Goal: Transaction & Acquisition: Book appointment/travel/reservation

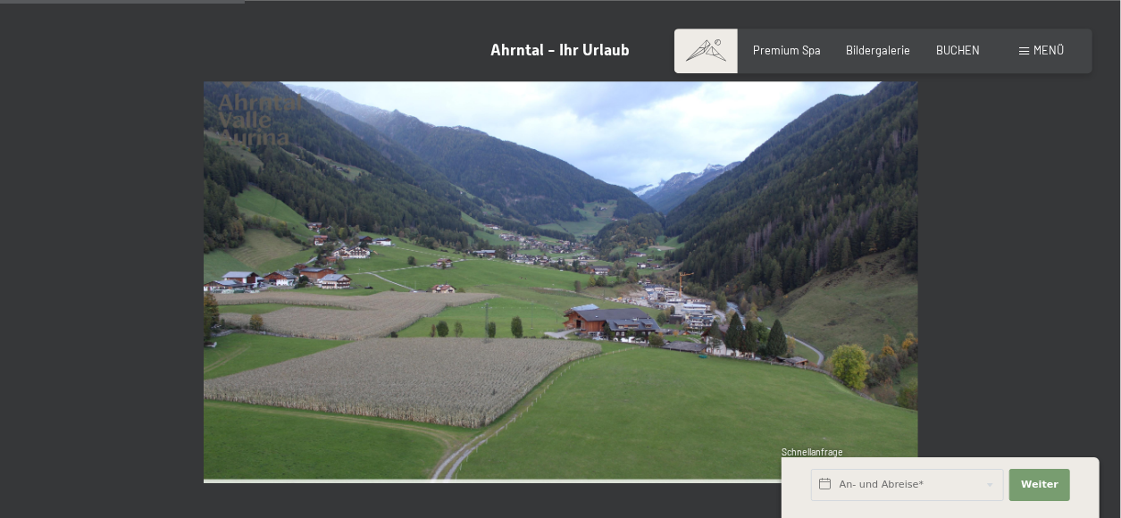
scroll to position [335, 0]
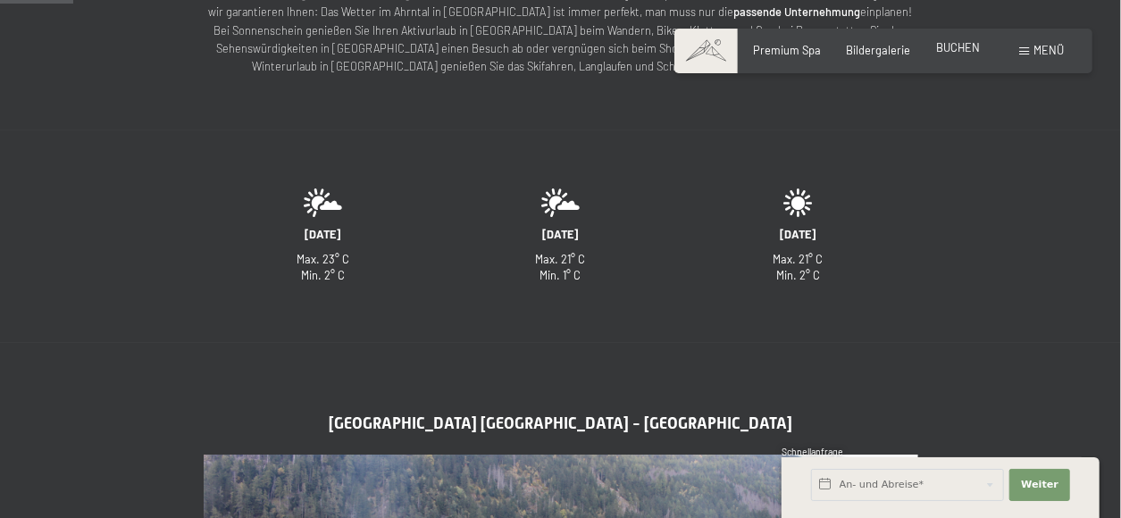
click at [946, 51] on span "BUCHEN" at bounding box center [958, 47] width 44 height 14
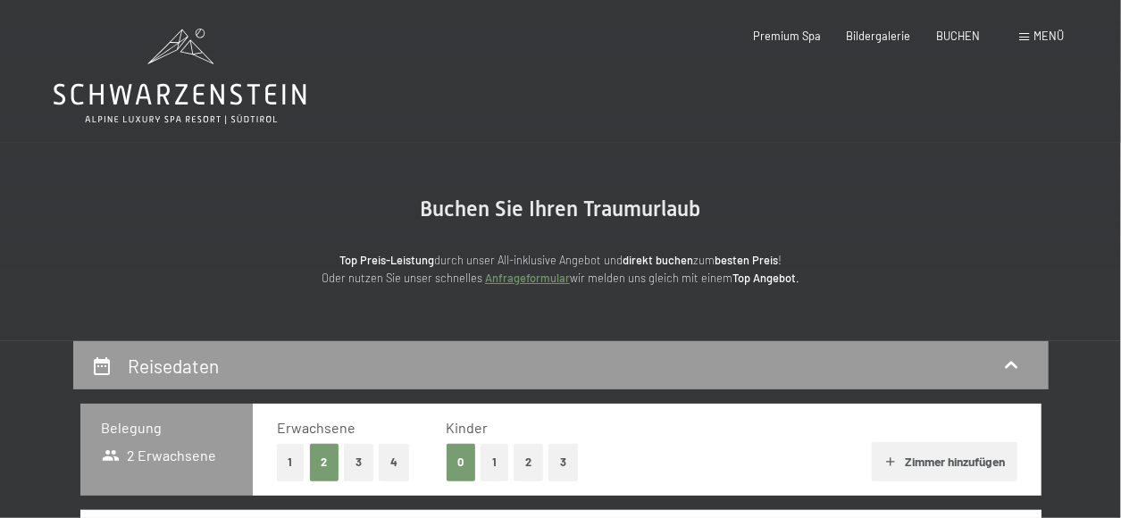
click at [530, 464] on button "2" at bounding box center [527, 462] width 29 height 37
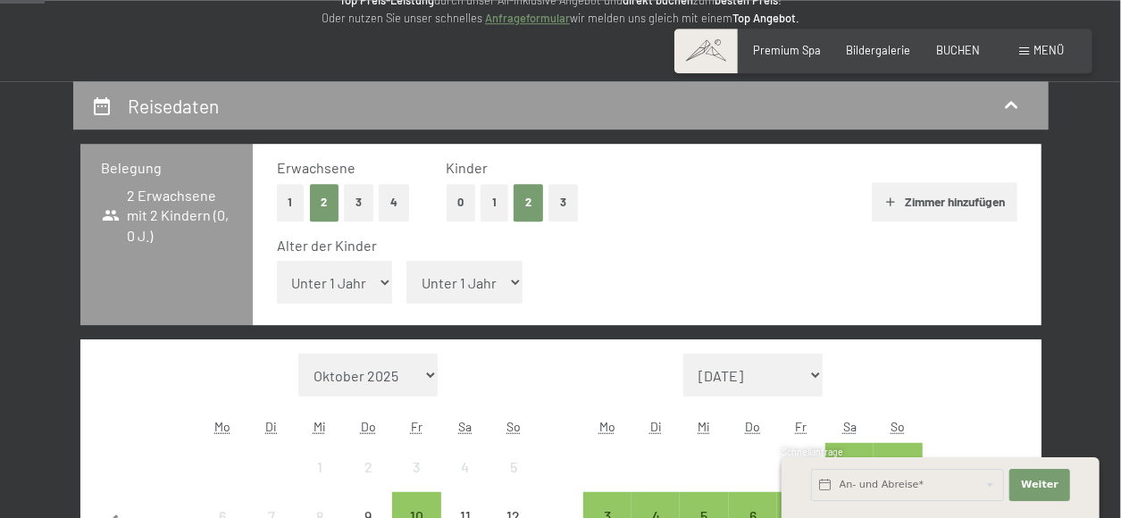
scroll to position [309, 0]
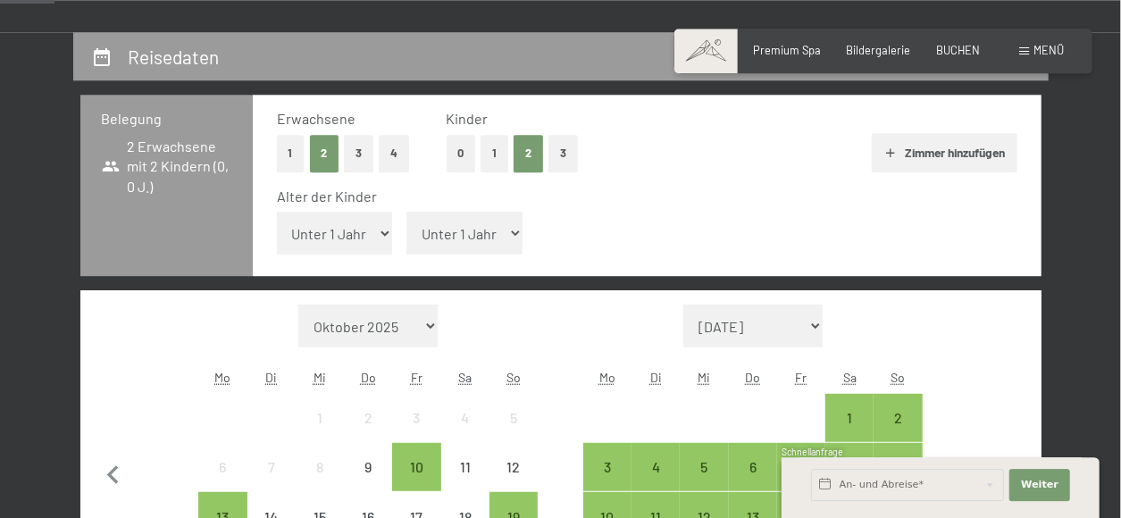
click at [277, 212] on select "Unter 1 Jahr 1 Jahr 2 Jahre 3 Jahre 4 Jahre 5 Jahre 6 Jahre 7 Jahre 8 Jahre 9 J…" at bounding box center [335, 233] width 116 height 43
select select "1"
click option "1 Jahr" at bounding box center [0, 0] width 0 height 0
click at [406, 212] on select "Unter 1 Jahr 1 Jahr 2 Jahre 3 Jahre 4 Jahre 5 Jahre 6 Jahre 7 Jahre 8 Jahre 9 J…" at bounding box center [464, 233] width 116 height 43
select select "8"
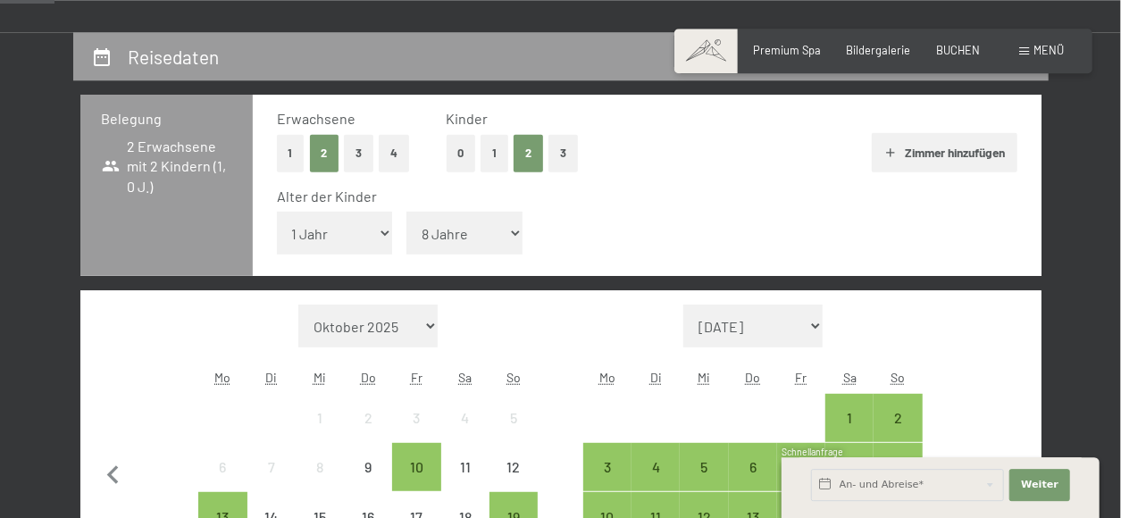
click option "8 Jahre" at bounding box center [0, 0] width 0 height 0
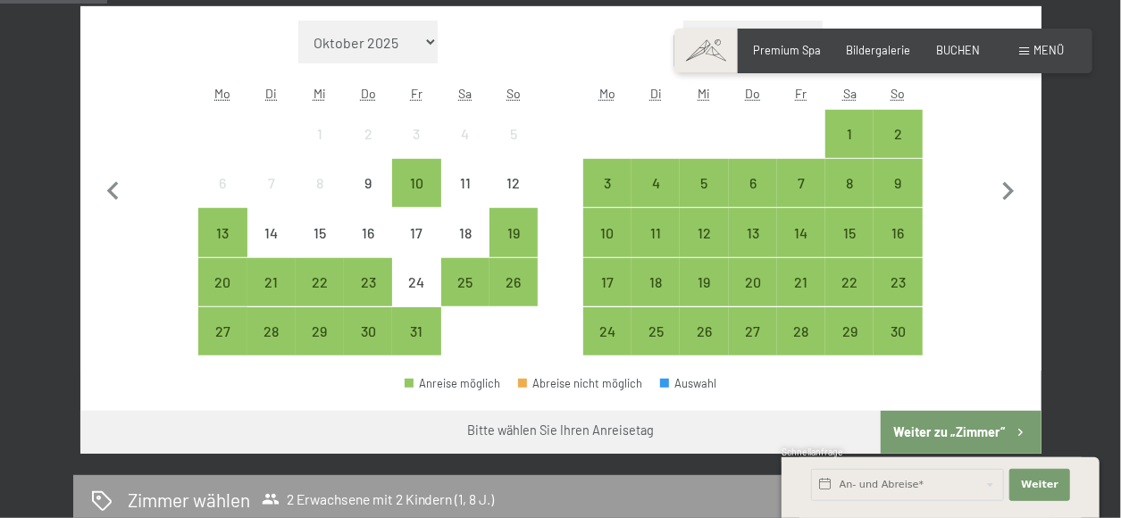
scroll to position [601, 0]
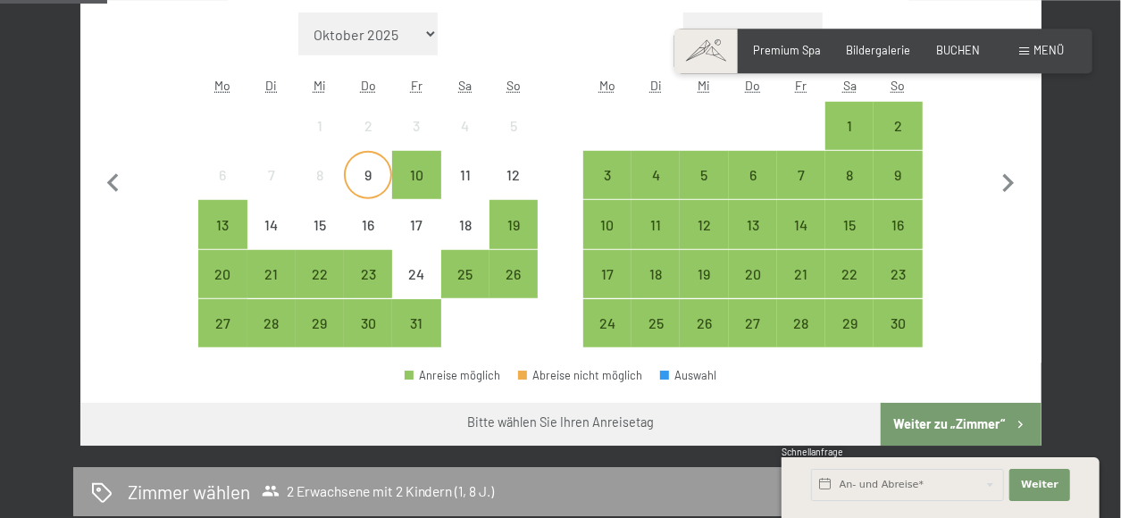
drag, startPoint x: 368, startPoint y: 164, endPoint x: 362, endPoint y: 174, distance: 11.6
click at [362, 174] on div "9" at bounding box center [368, 175] width 45 height 45
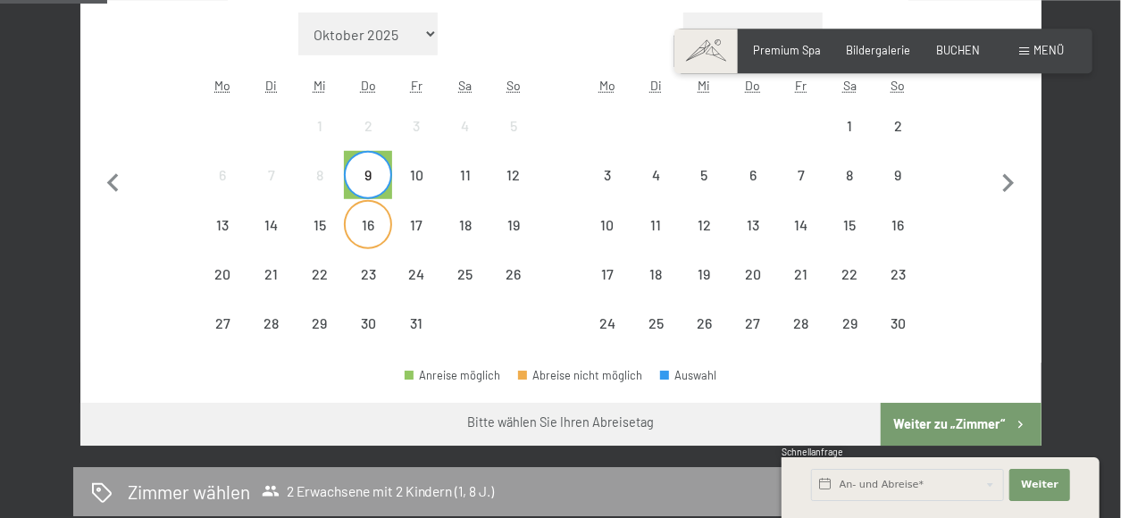
click at [363, 222] on div "16" at bounding box center [368, 240] width 45 height 45
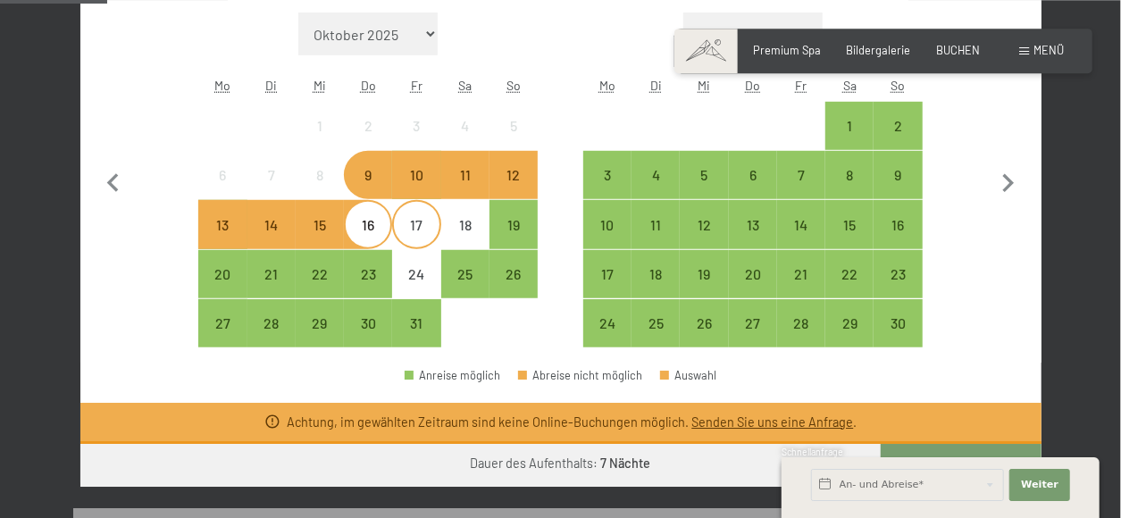
click at [415, 209] on div "17" at bounding box center [416, 224] width 45 height 45
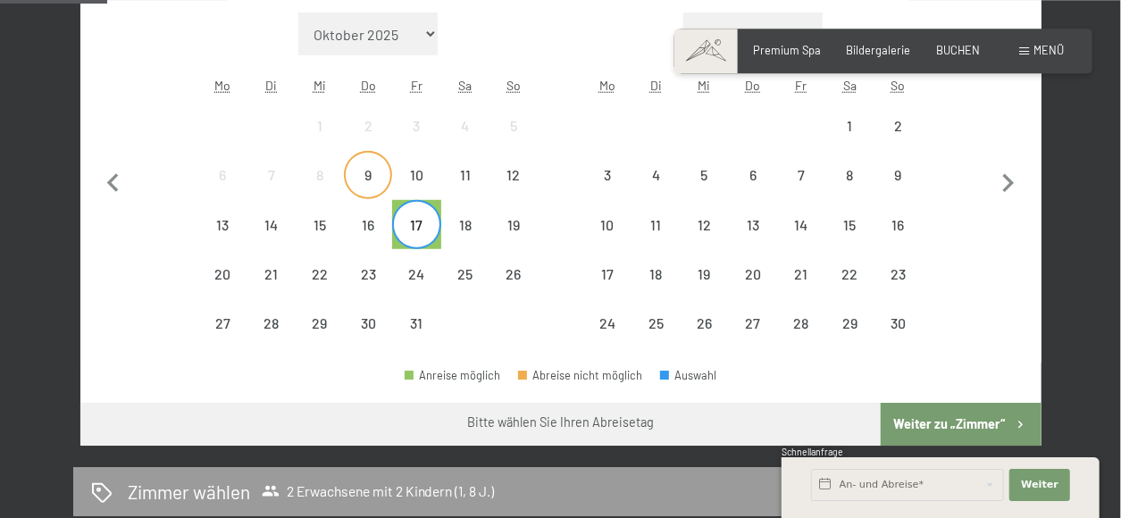
click at [371, 171] on div "9" at bounding box center [368, 190] width 45 height 45
click at [419, 218] on div "17" at bounding box center [416, 240] width 45 height 45
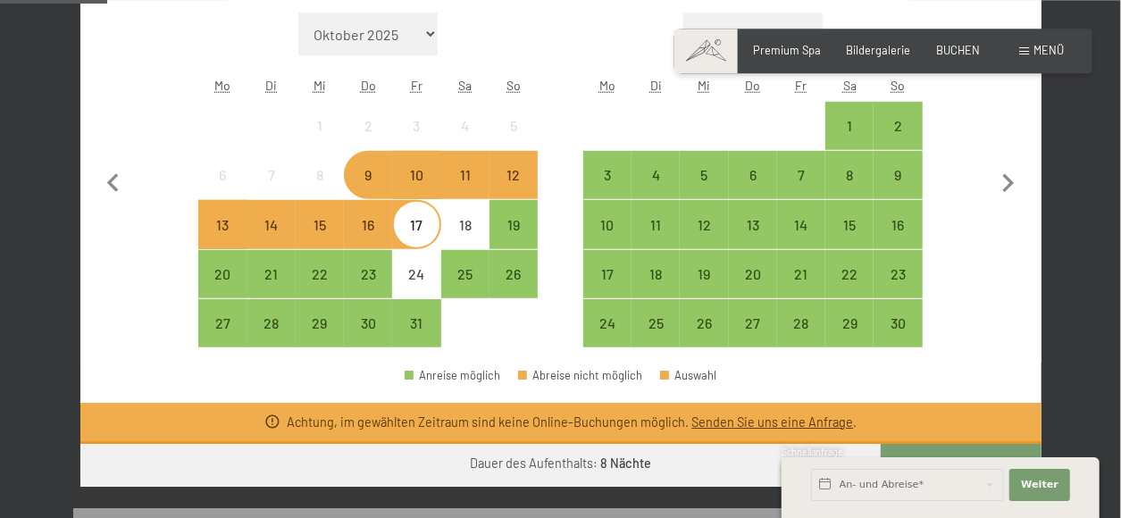
click at [372, 218] on div "16" at bounding box center [368, 240] width 45 height 45
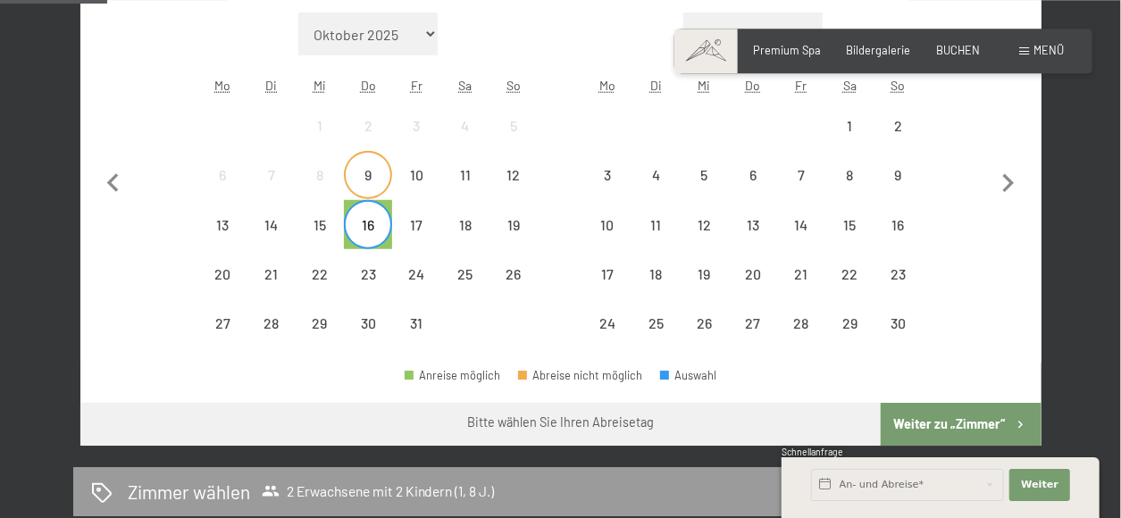
click at [371, 177] on div "9" at bounding box center [368, 190] width 45 height 45
click at [369, 211] on div "16" at bounding box center [368, 224] width 45 height 45
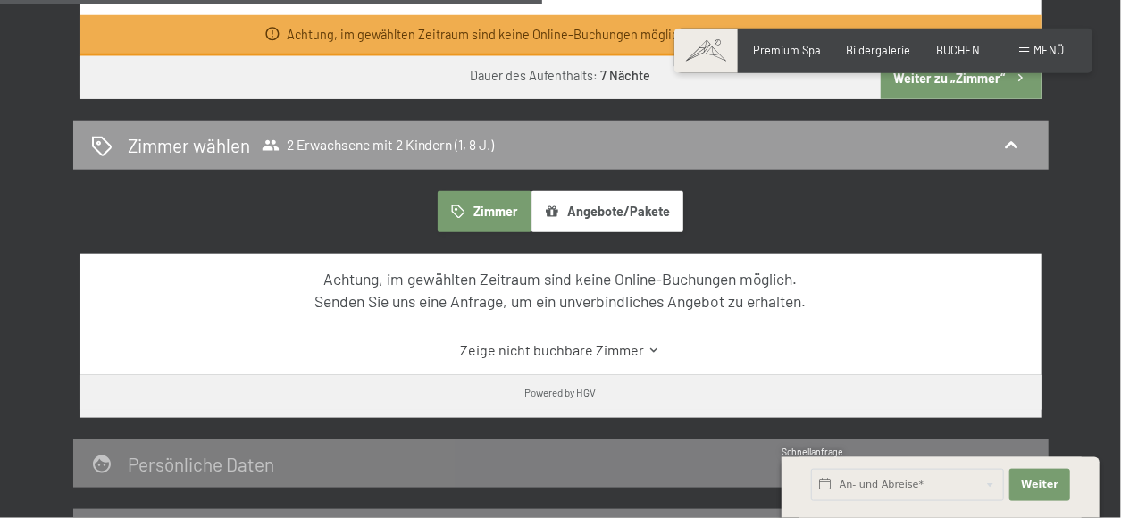
scroll to position [995, 0]
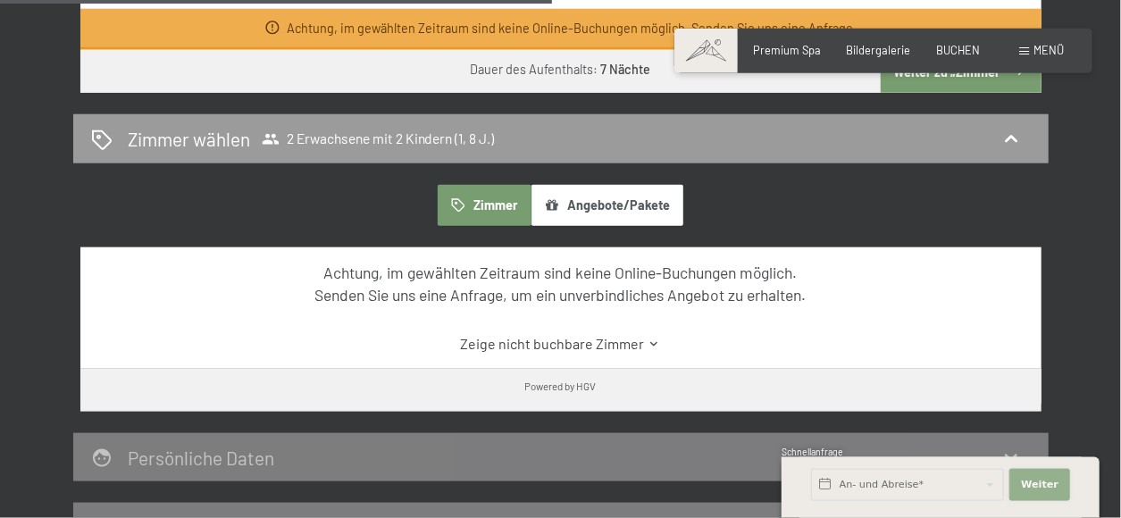
click at [1044, 486] on span "Weiter" at bounding box center [1040, 485] width 38 height 14
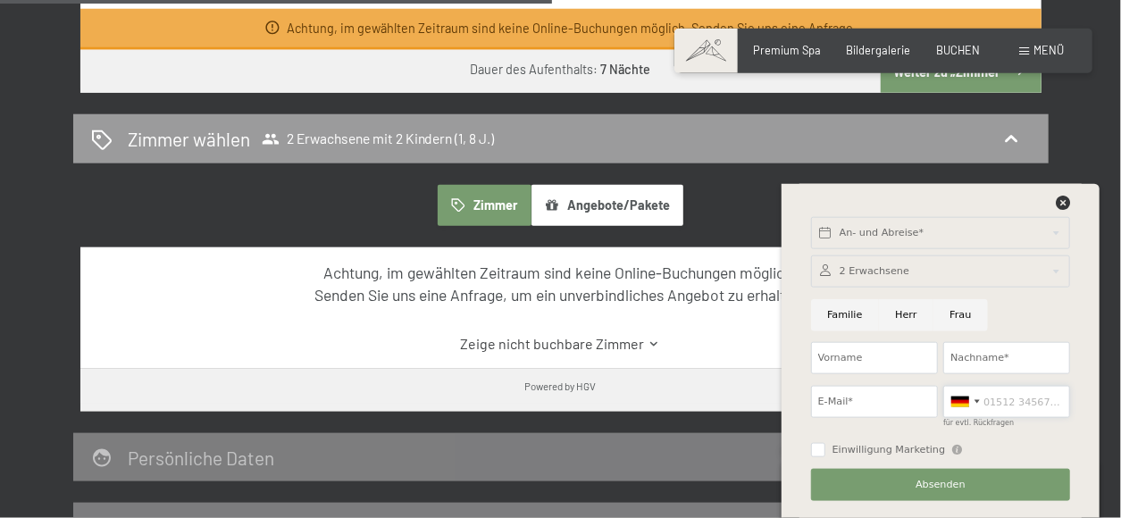
click at [989, 413] on input "für evtl. Rückfragen" at bounding box center [1006, 402] width 127 height 32
click at [1063, 202] on icon at bounding box center [1063, 203] width 14 height 14
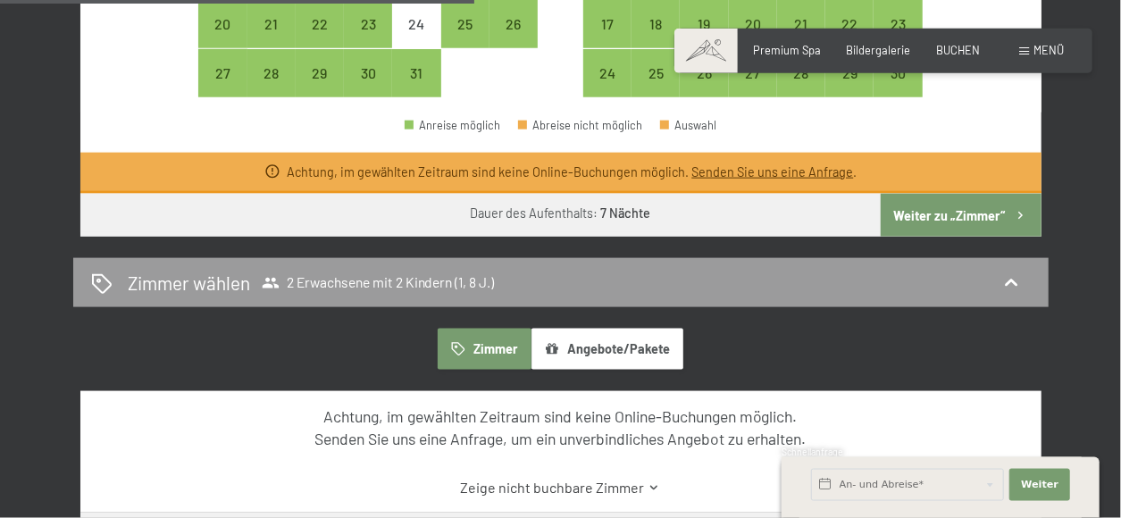
scroll to position [833, 0]
